Goal: Information Seeking & Learning: Check status

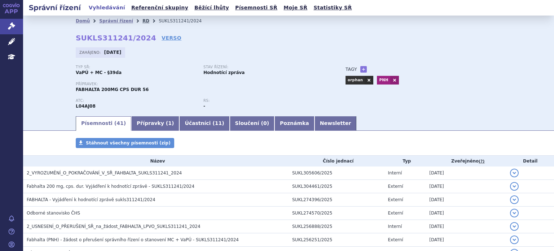
click at [142, 19] on link "RD" at bounding box center [145, 20] width 7 height 5
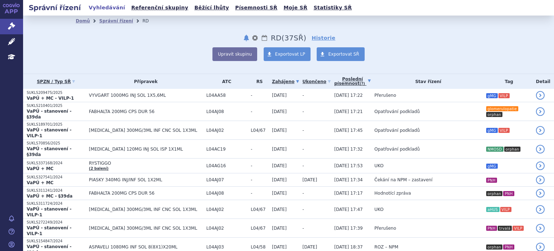
click at [334, 84] on link "Poslední písemnost (?)" at bounding box center [352, 81] width 36 height 15
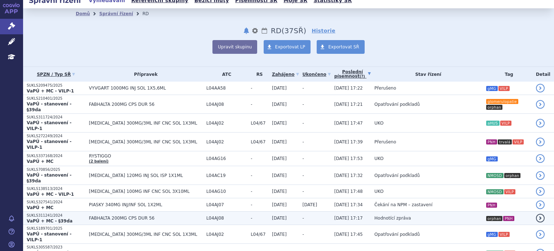
scroll to position [3, 0]
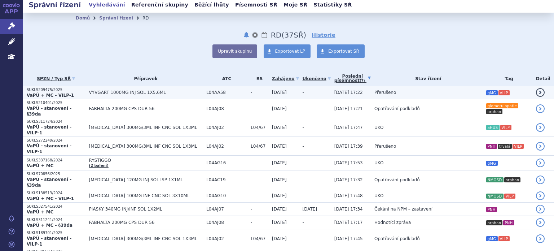
click at [347, 91] on td "29.08.2025 17:22" at bounding box center [351, 92] width 40 height 13
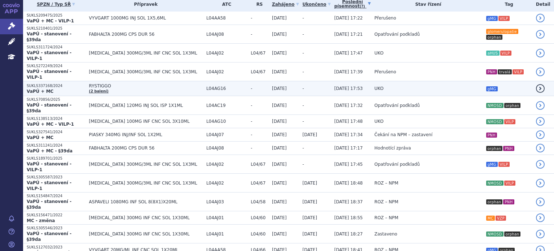
scroll to position [26, 0]
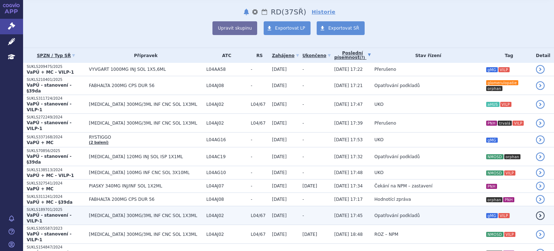
click at [133, 213] on span "ULTOMIRIS 300MG/3ML INF CNC SOL 1X3ML" at bounding box center [146, 215] width 114 height 5
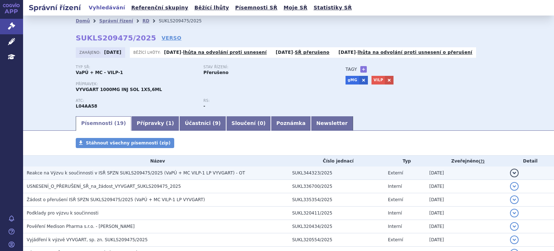
click at [198, 171] on span "Reakce na Výzvu k součinnosti v ISŘ SPZN SUKLS209475/2025 (VaPÚ + MC VILP-1 LP …" at bounding box center [136, 172] width 218 height 5
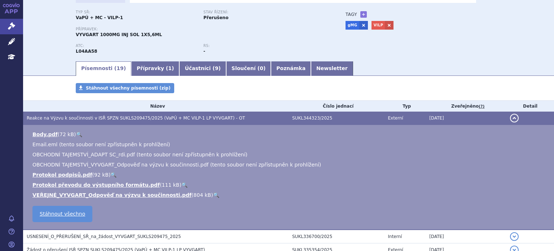
scroll to position [55, 0]
click at [145, 197] on link "VEŘEJNÉ_VYVGART_Odpověď na výzvu k součinnosti.pdf" at bounding box center [111, 195] width 159 height 6
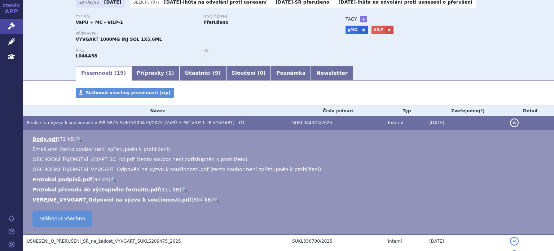
scroll to position [50, 0]
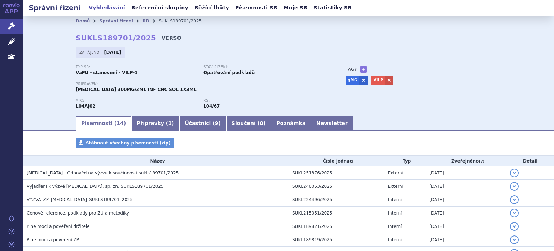
click at [162, 37] on link "VERSO" at bounding box center [172, 37] width 20 height 7
